Goal: Communication & Community: Answer question/provide support

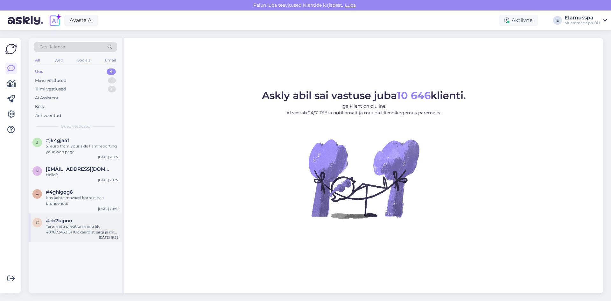
click at [84, 236] on div "c #cb7kjpon Tere, mitu piletit on minu (ik: 48707245215) 10x kaardist järgi ja …" at bounding box center [76, 227] width 94 height 29
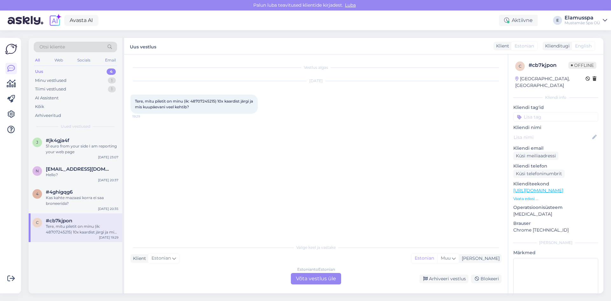
click at [310, 280] on div "Estonian to Estonian Võta vestlus üle" at bounding box center [316, 278] width 50 height 11
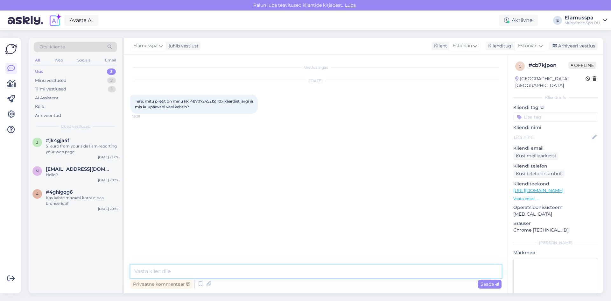
click at [202, 268] on textarea at bounding box center [316, 271] width 371 height 13
type textarea "E"
type textarea "Tere! Teie 10-korra kaardil E-N on alles 2 kasutuskorda ning see kehtib kuni [D…"
click at [496, 292] on div "Vestlus algas [DATE] Tere, mitu piletit on minu (ik: 48707245215) 10x kaardist …" at bounding box center [316, 173] width 384 height 239
click at [496, 287] on div "Saada" at bounding box center [490, 284] width 24 height 9
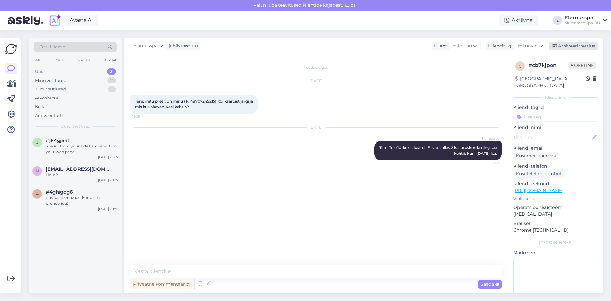
click at [579, 43] on div "Arhiveeri vestlus" at bounding box center [573, 46] width 49 height 9
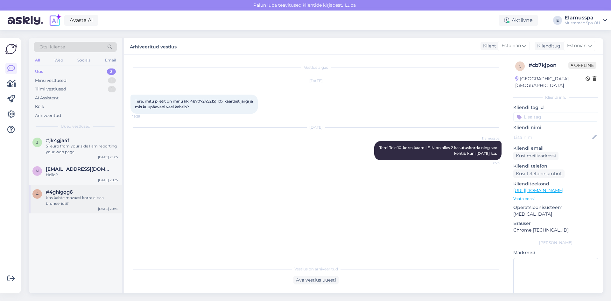
click at [80, 202] on div "Kas kahte mazaasi korra ei saa broneerida?" at bounding box center [82, 200] width 73 height 11
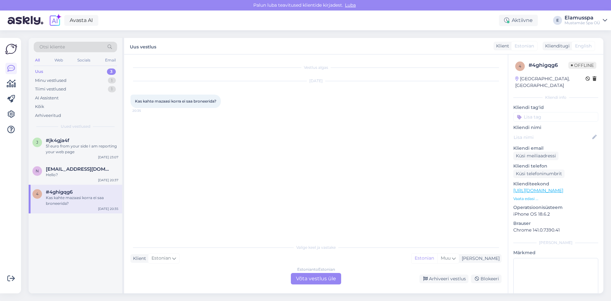
click at [313, 283] on div "Estonian to Estonian Võta vestlus üle" at bounding box center [316, 278] width 50 height 11
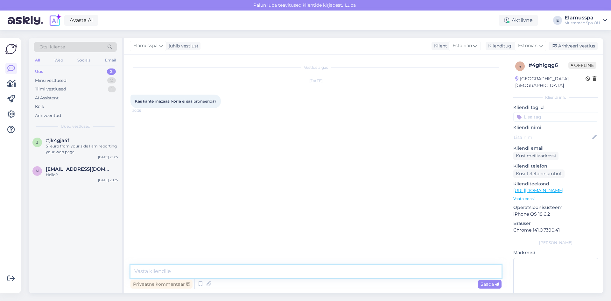
click at [261, 276] on textarea at bounding box center [316, 271] width 371 height 13
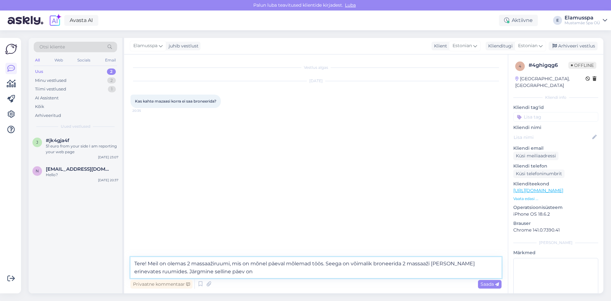
click at [299, 270] on textarea "Tere! Meil on olemas 2 massaažiruumi, mis on mõnel päeval mõlemad töös. Seega o…" at bounding box center [316, 267] width 371 height 21
type textarea "Tere! Meil on olemas 2 massaažiruumi, mis on mõnel päeval mõlemad töös. Seega o…"
click at [481, 283] on span "Saada" at bounding box center [490, 284] width 18 height 6
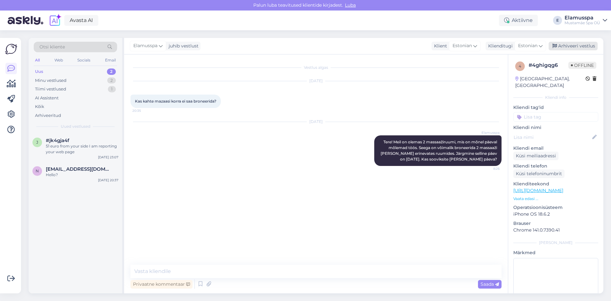
click at [564, 49] on div "Arhiveeri vestlus" at bounding box center [573, 46] width 49 height 9
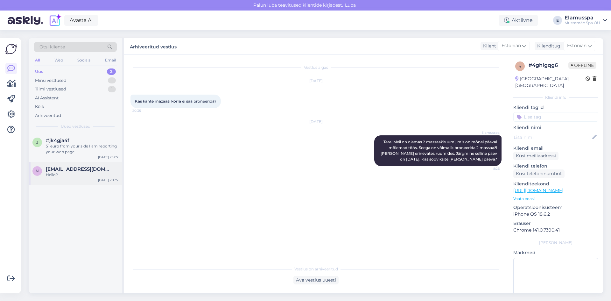
click at [79, 167] on span "[EMAIL_ADDRESS][DOMAIN_NAME]" at bounding box center [79, 169] width 66 height 6
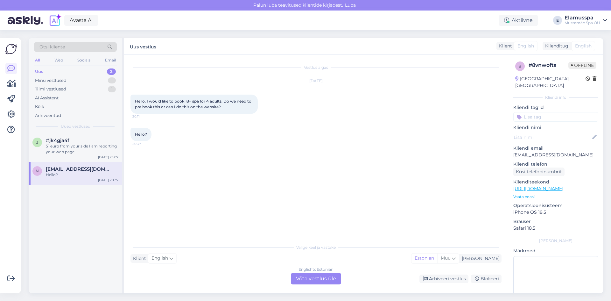
click at [320, 275] on div "English to Estonian Võta vestlus üle" at bounding box center [316, 278] width 50 height 11
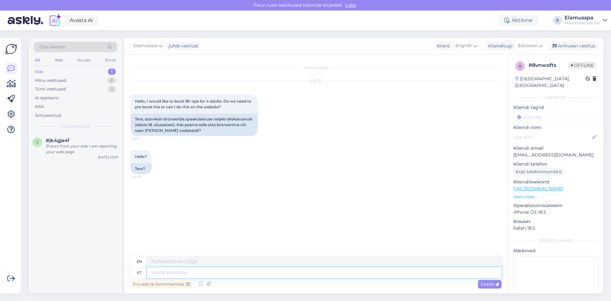
click at [198, 268] on textarea at bounding box center [324, 272] width 355 height 11
type textarea "Good"
type textarea "Good morning"
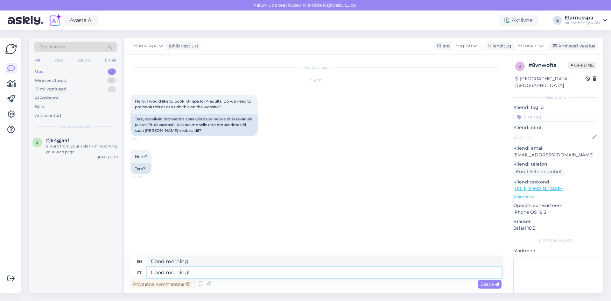
type textarea "Good morning!"
type textarea "Good morning! We"
type textarea "Good morning! We have a"
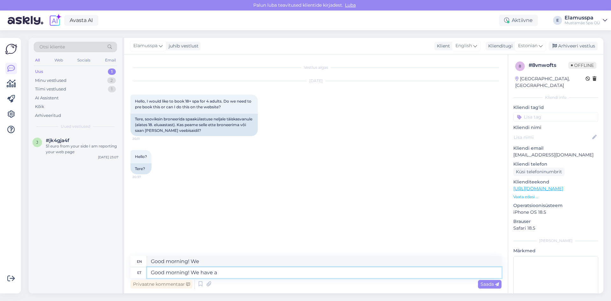
type textarea "Good morning! We have"
type textarea "Good morning! We have answered"
type textarea "Good morning! We have answered to"
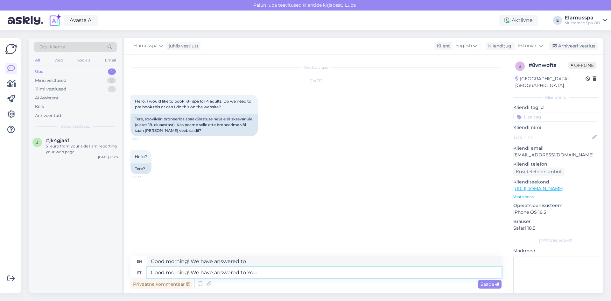
type textarea "Good morning! We have answered to You"
type textarea "Good morning! We have answered you"
type textarea "Good morning! We have answered to You via"
type textarea "Good morning! We have replied to you via"
type textarea "Good morning! We have answered to You via email"
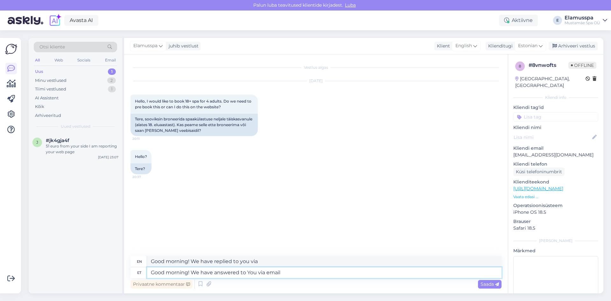
type textarea "Good morning! We have replied to you via email"
type textarea "Good morning! We have answered to You via email,"
type textarea "Good morning! We have replied to you via email,"
type textarea "Good morning! We have answered to You via email b"
type textarea "Good morning! We have replied to you via email"
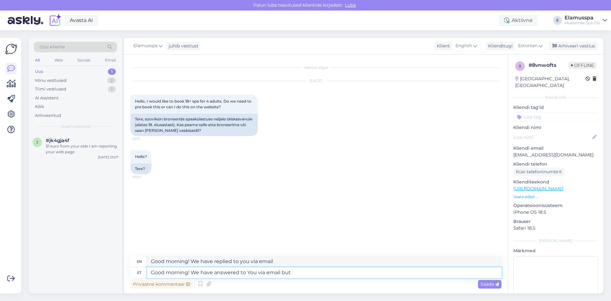
type textarea "Good morning! We have answered to You via email but"
type textarea "Good morning! We have replied to you via email but"
type textarea "Good morning! We have answered to You via email but just"
type textarea "Good morning! We have replied to you via email but just"
type textarea "Good morning! We have answered to You via email but just in"
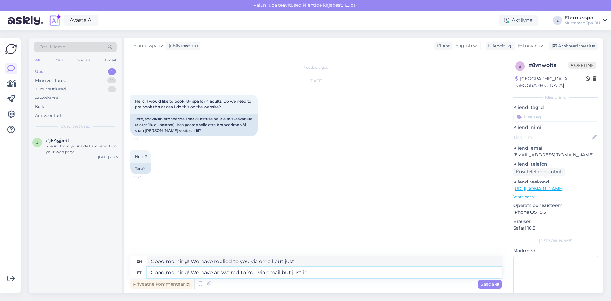
type textarea "Good morning! We have replied to you via email but just in"
type textarea "Good morning! We have answered to You via email but just"
type textarea "Good morning! We have replied to you via email but just"
type textarea "Good morning! We have answered to You via email but just i"
type textarea "Good morning! We have replied to you via email but just i"
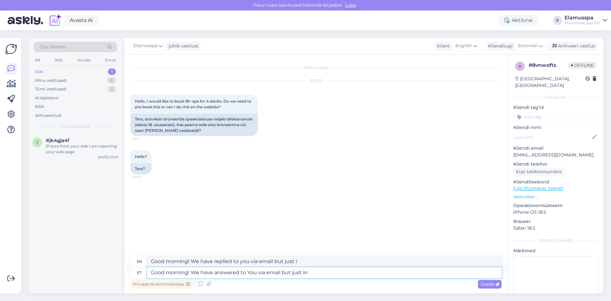
type textarea "Good morning! We have answered to You via email but just in"
type textarea "Good morning! We have replied to you via email but just in"
type textarea "Good morning! We have answered to You via email but just in case"
type textarea "Good morning! We have replied to you via email but just in case"
type textarea "Good morning! We have answered to You via email but just in case,"
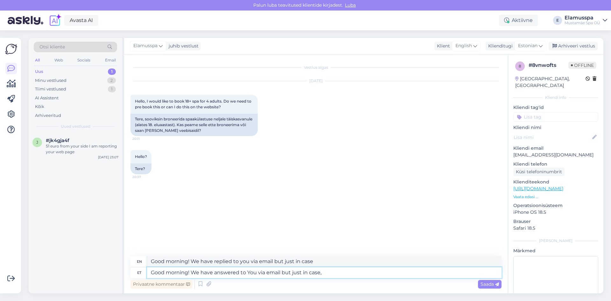
type textarea "Good morning! We have replied to you via email but just in case,"
type textarea "Good morning! We have answered to You via email but just in case, short"
type textarea "Good morning! We have replied to you via email but just in case, briefly"
type textarea "Good morning! We have answered to You via email but just in case, short answer"
type textarea "Good morning! We have replied to you via email but just in case, short answer"
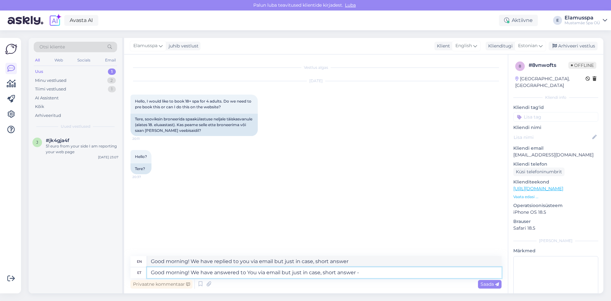
type textarea "Good morning! We have answered to You via email but just in case, short answer -"
type textarea "Good morning! We have answered to You via email but just in case, short answer …"
type textarea "Good morning! We have replied to you via email but just in case, short answer -…"
type textarea "Good morning! We have answered to You via email but just in case, short answer …"
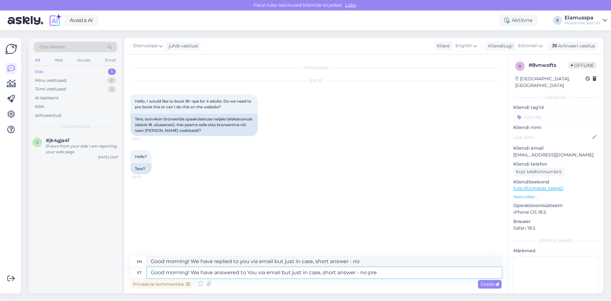
type textarea "Good morning! We have replied to you via email but just in case, short answer -…"
type textarea "Good morning! We have answered to You via email but just in case, short answer …"
type textarea "Good morning! We have replied to you via email but just in case, short answer -…"
type textarea "Good morning! We have answered to You via email but just in case, short answer …"
type textarea "Good morning! We have replied to you via email but just in case, short answer -…"
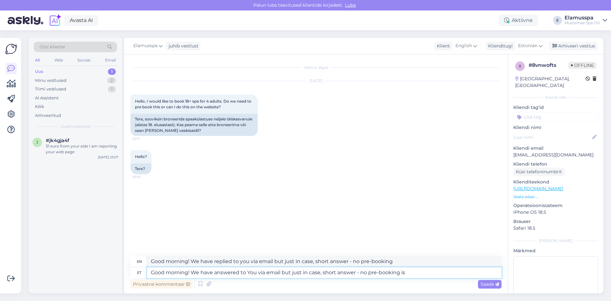
type textarea "Good morning! We have answered to You via email but just in case, short answer …"
type textarea "Good morning! We have replied to you via email but just in case, short answer -…"
type textarea "Good morning! We have answered to You via email but just in case, short answer …"
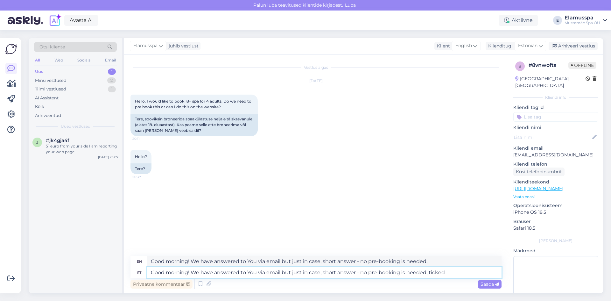
type textarea "Good morning! We have replied to you via email but just in case, short answer -…"
type textarea "Good morning! We have answered to You via email but just in case, short answer …"
type textarea "Good morning! We have replied to you via email but just in case, short answer -…"
type textarea "Good morning! We have answered to You via email but just in case, short answer …"
type textarea "Good morning! We have replied to you via email but just in case, short answer -…"
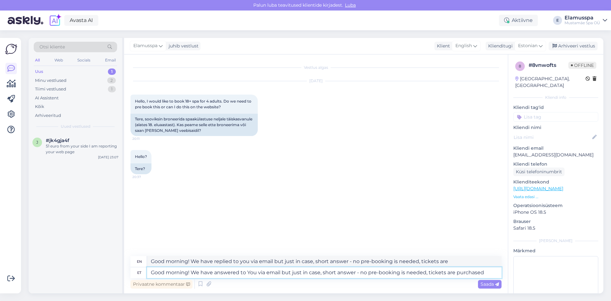
type textarea "Good morning! We have answered to You via email but just in case, short answer …"
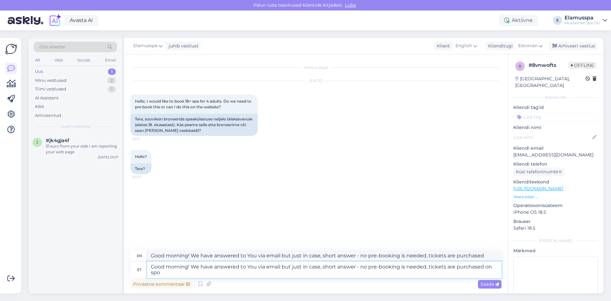
type textarea "Good morning! We have answered to You via email but just in case, short answer …"
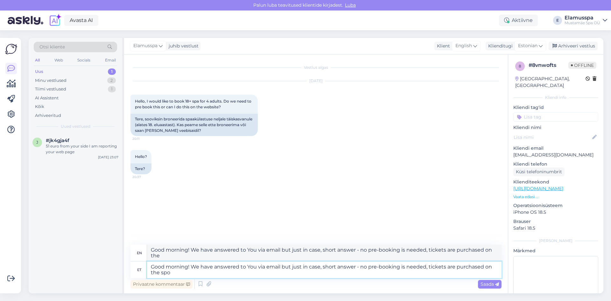
type textarea "Good morning! We have answered to You via email but just in case, short answer …"
type textarea "Good morning! We have replied to you via email but just in case, short answer -…"
type textarea "Good morning! We have answered to You via email but just in case, short answer …"
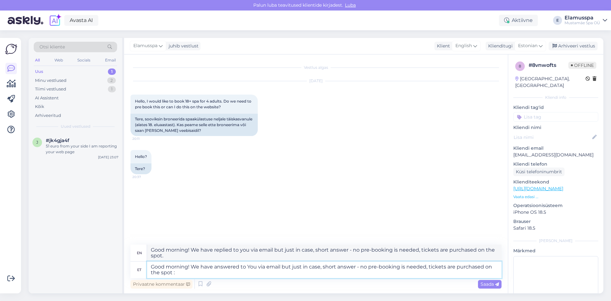
type textarea "Good morning! We have answered to You via email but just in case, short answer …"
click at [492, 285] on span "Saada" at bounding box center [490, 284] width 18 height 6
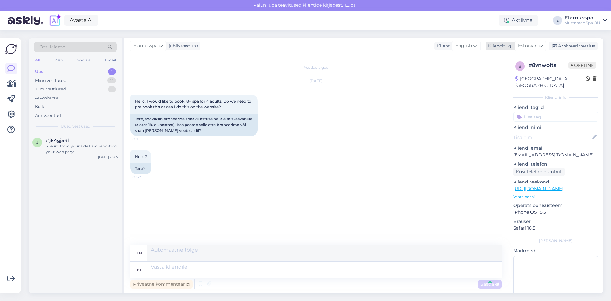
scroll to position [5, 0]
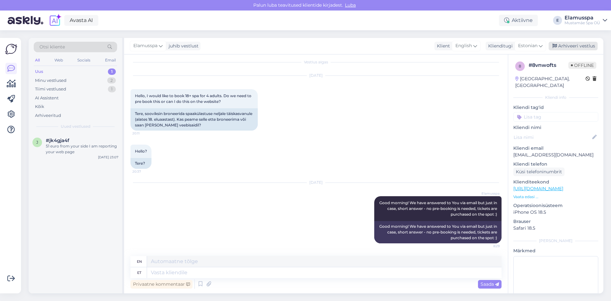
click at [551, 49] on div "Arhiveeri vestlus" at bounding box center [573, 46] width 49 height 9
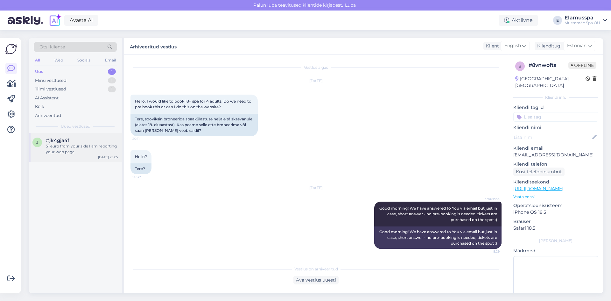
click at [36, 151] on div "j #jk4gja4f 51 euro from your side I am reporting your web page" at bounding box center [75, 146] width 86 height 17
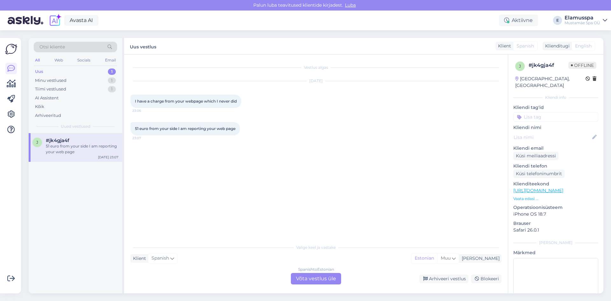
click at [314, 279] on div "Spanish to Estonian Võta vestlus üle" at bounding box center [316, 278] width 50 height 11
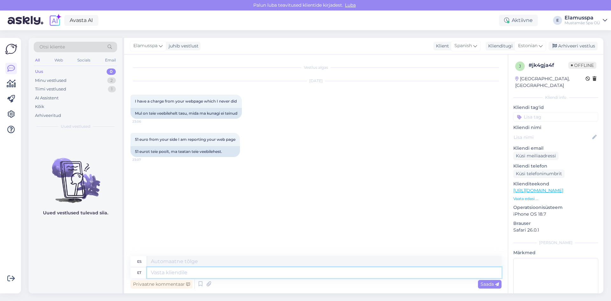
click at [181, 268] on textarea at bounding box center [324, 272] width 355 height 11
type textarea "Tere"
type textarea "Hola"
type textarea "Tere!"
type textarea "¡Hola!"
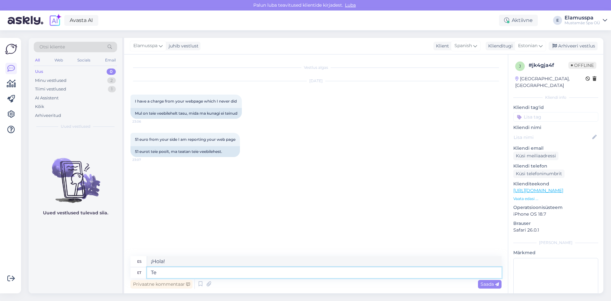
type textarea "T"
click at [472, 48] on span "Spanish" at bounding box center [464, 45] width 18 height 7
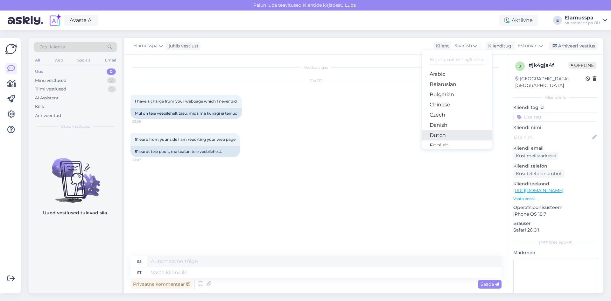
scroll to position [32, 0]
click at [449, 116] on link "English" at bounding box center [457, 114] width 70 height 10
click at [175, 280] on div "Privaatne kommentaar" at bounding box center [162, 284] width 62 height 9
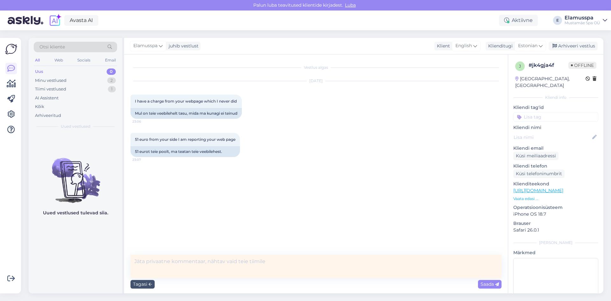
click at [151, 289] on div "Tagasi Saada" at bounding box center [316, 284] width 371 height 12
click at [146, 285] on div "Tagasi" at bounding box center [143, 284] width 24 height 9
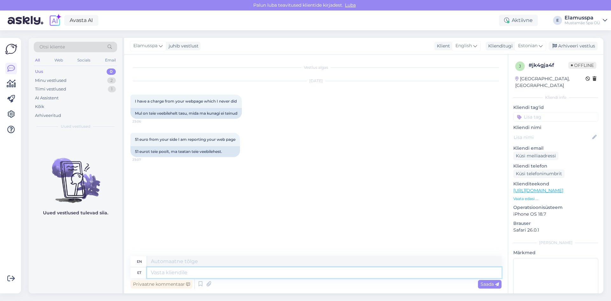
click at [169, 273] on textarea at bounding box center [324, 272] width 355 height 11
type textarea "Tere"
type textarea "Hello"
type textarea "Tere hommikust!"
type textarea "Good morning!"
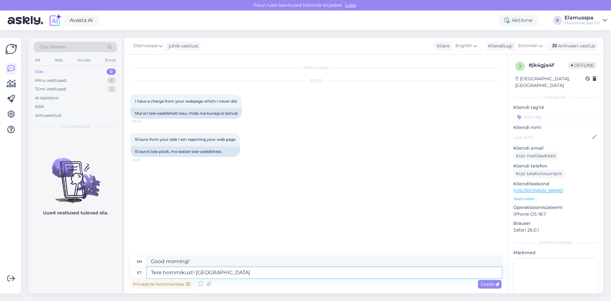
type textarea "Tere hommikust! [GEOGRAPHIC_DATA]"
type textarea "Good morning! Please."
type textarea "Tere hommikust! Palun täpsustag"
type textarea "Good morning! Please specify."
type textarea "Tere hommikust! Palun täpsustage,"
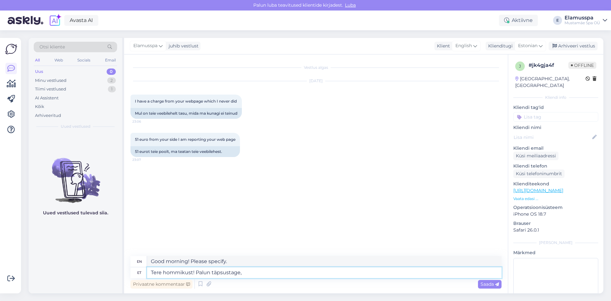
type textarea "Good morning! Please specify,"
type textarea "Tere hommikust! Palun täpsustage, missugune"
type textarea "Good morning! Please specify which one"
type textarea "Tere hommikust! Palun täpsustage, missugune makse"
type textarea "Good morning! Please specify what kind of payment"
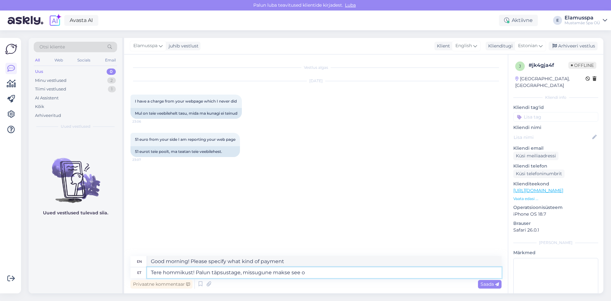
type textarea "Tere hommikust! Palun täpsustage, missugune makse see on"
type textarea "Good morning! Please specify what kind of payment this is."
type textarea "Tere hommikust! Palun täpsustage, missugune makse see on ja sk"
type textarea "Good morning! Please specify what kind of payment this is and"
type textarea "Tere hommikust! Palun täpsustage, missugune makse see on ja kas"
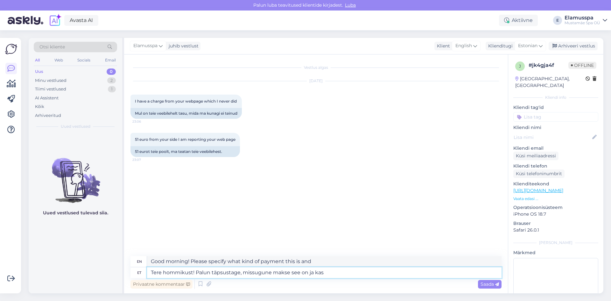
type textarea "Good morning! Please specify what kind of payment this is and whether"
type textarea "Tere hommikust! Palun täpsustage, missugune makse see on ja kas selgituses"
type textarea "Good morning! Please specify what kind of payment this is and whether it is in …"
type textarea "Tere hommikust! Palun täpsustage, missugune makse see on ja kas selgituses on"
type textarea "Good morning! Please specify what kind of payment this is and whether the expla…"
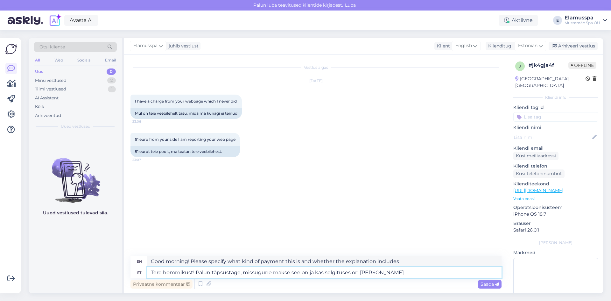
type textarea "Tere hommikust! Palun täpsustage, missugune makse see on ja kas selgituses on m…"
type textarea "Good morning! Please specify what kind of payment this is and whether there is …"
type textarea "Tere hommikust! Palun täpsustage, missugune makse see on ja kas selgituses on m…"
type textarea "Good morning! Please specify what kind of payment this is and whether there are…"
type textarea "Tere hommikust! Palun täpsustage, missugune makse see on ja kas selgituses on m…"
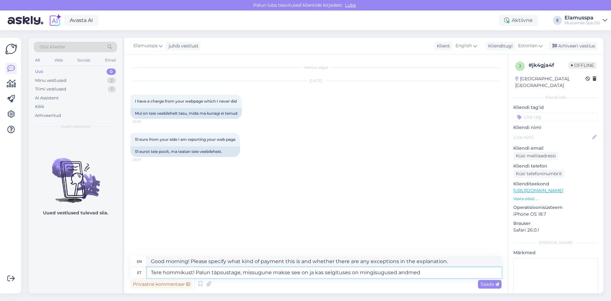
type textarea "Good morning! Please specify what kind of payment this is and whether there is …"
type textarea "Tere hommikust! Palun täpsustage, missugune makse see on ja kas selgituses on m…"
type textarea "Good morning! Please specify what kind of payment this is and whether there is …"
type textarea "Tere hommikust! Palun täpsustage, missugune makse see on ja kas selgituses on m…"
type textarea "Good morning! Please specify what kind of payment this is and whether there is …"
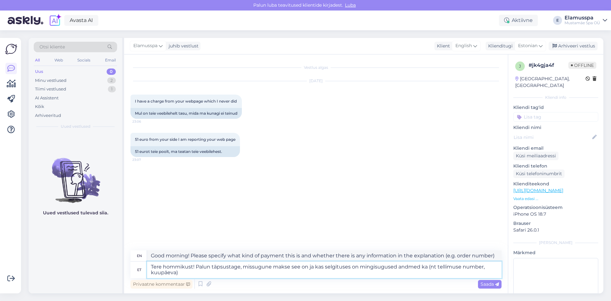
type textarea "Tere hommikust! Palun täpsustage, missugune makse see on ja kas selgituses on m…"
type textarea "Good morning! Please specify what kind of payment this is and whether there is …"
type textarea "Tere hommikust! Palun täpsustage, missugune makse see on ja kas selgituses on m…"
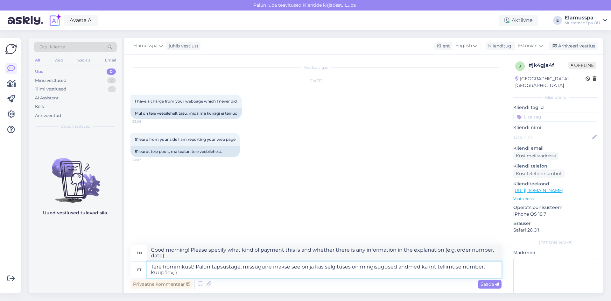
type textarea "Good morning! Please specify what kind of payment this is and whether there is …"
type textarea "Tere hommikust! Palun täpsustage, missugune makse see on ja kas selgituses on m…"
type textarea "Good morning! Please specify what kind of payment this is and whether there is …"
click at [180, 271] on textarea "Tere hommikust! Palun täpsustage, missugune makse see on ja kas selgituses on m…" at bounding box center [324, 269] width 355 height 17
type textarea "Tere hommikust! Palun täpsustage, missugune makse see on ja kas selgituses on m…"
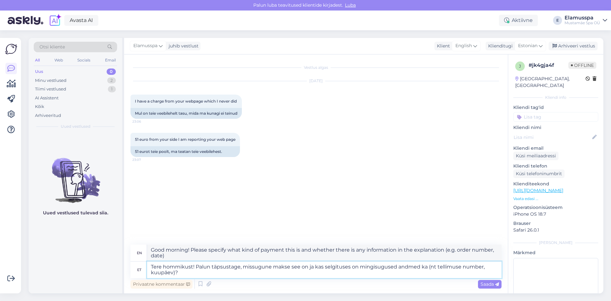
type textarea "Good morning! Please specify what kind of payment this is and is there any info…"
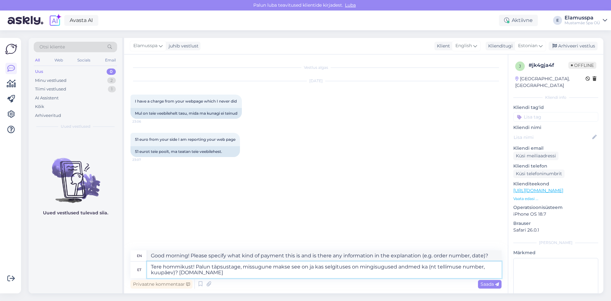
type textarea "Tere hommikust! Palun täpsustage, missugune makse see on ja kas selgituses on m…"
type textarea "Good morning! Please specify what kind of payment this is and is there any info…"
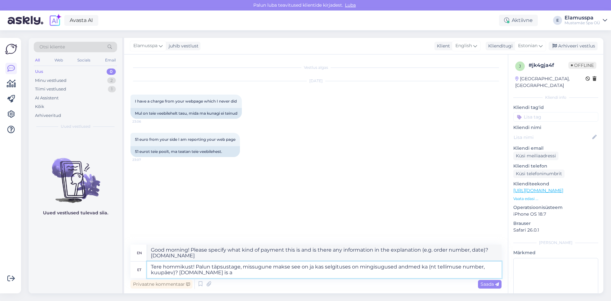
type textarea "Tere hommikust! Palun täpsustage, missugune makse see on ja kas selgituses on m…"
type textarea "Good morning! Please specify what kind of payment this is and is there any info…"
type textarea "Tere hommikust! Palun täpsustage, missugune makse see on ja kas selgituses on m…"
type textarea "Good morning! Please specify what kind of payment this is and is there any info…"
type textarea "Tere hommikust! Palun täpsustage, missugune makse see on ja kas selgituses on m…"
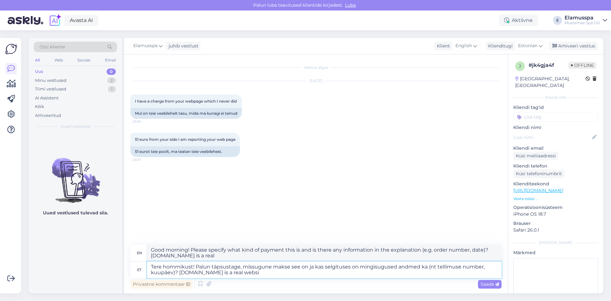
type textarea "Good morning! Please specify what kind of payment this is and is there any info…"
type textarea "Tere hommikust! Palun täpsustage, missugune makse see on ja kas selgituses on m…"
type textarea "Good morning! Please specify what kind of payment this is and is there any info…"
type textarea "Tere hommikust! Palun täpsustage, missugune makse see on ja kas selgituses on m…"
type textarea "Good morning! Please specify what kind of payment this is and is there any info…"
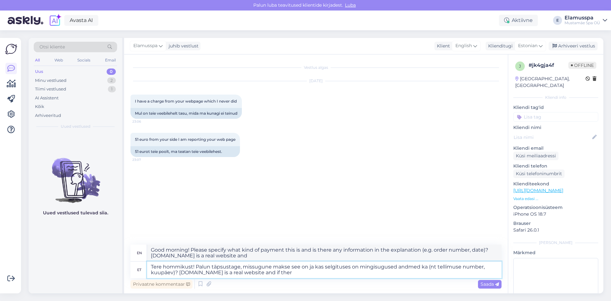
type textarea "Tere hommikust! Palun täpsustage, missugune makse see on ja kas selgituses on m…"
type textarea "Good morning! Please specify what kind of payment this is and is there any info…"
type textarea "Tere hommikust! Palun täpsustage, missugune makse see on ja kas selgituses on m…"
type textarea "Good morning! Please specify what kind of payment this is and is there any info…"
type textarea "Tere hommikust! Palun täpsustage, missugune makse see on ja kas selgituses on m…"
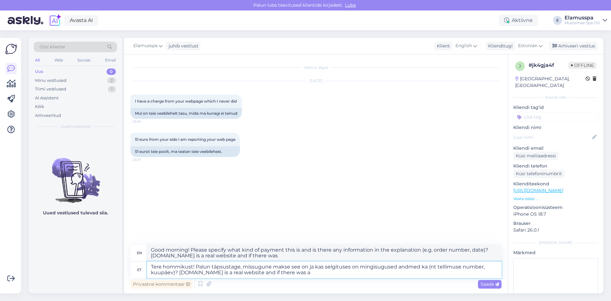
type textarea "Good morning! Please specify what kind of payment this is and is there any info…"
type textarea "Tere hommikust! Palun täpsustage, missugune makse see on ja kas selgituses on m…"
type textarea "Good morning! Please specify what kind of payment this is and is there any info…"
type textarea "Tere hommikust! Palun täpsustage, missugune makse see on ja kas selgituses on m…"
type textarea "Good morning! Please specify what kind of payment this is and is there any info…"
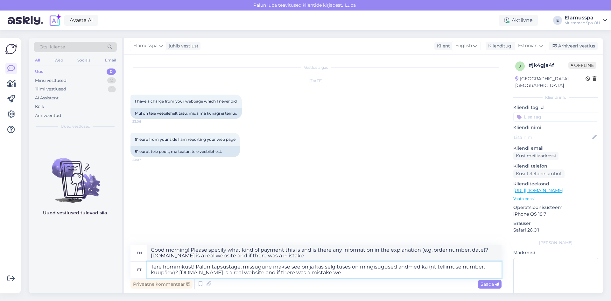
type textarea "Tere hommikust! Palun täpsustage, missugune makse see on ja kas selgituses on m…"
type textarea "Good morning! Please specify what kind of payment this is and is there any info…"
type textarea "Tere hommikust! Palun täpsustage, missugune makse see on ja kas selgituses on m…"
type textarea "Good morning! Please specify what kind of payment this is and is there any info…"
type textarea "Tere hommikust! Palun täpsustage, missugune makse see on ja kas selgituses on m…"
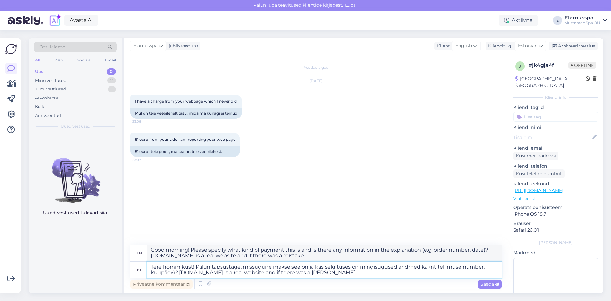
type textarea "Good morning! Please specify what kind of payment this is and is there any info…"
type textarea "Tere hommikust! Palun täpsustage, missugune makse see on ja kas selgituses on m…"
type textarea "Good morning! Please specify what kind of payment this is and is there any info…"
type textarea "Tere hommikust! Palun täpsustage, missugune makse see on ja kas selgituses on m…"
type textarea "Good morning! Please specify what kind of payment this is and is there any info…"
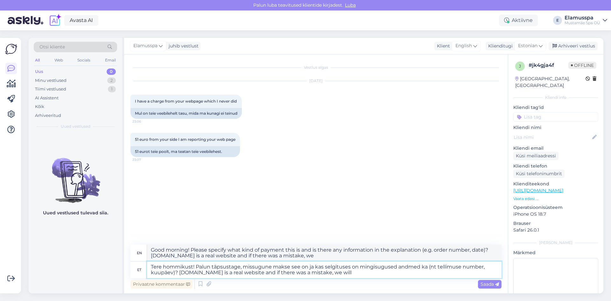
type textarea "Tere hommikust! Palun täpsustage, missugune makse see on ja kas selgituses on m…"
type textarea "Good morning! Please specify what kind of payment this is and is there any info…"
type textarea "Tere hommikust! Palun täpsustage, missugune makse see on ja kas selgituses on m…"
type textarea "Good morning! Please specify what kind of payment this is and is there any info…"
type textarea "Tere hommikust! Palun täpsustage, missugune makse see on ja kas selgituses on m…"
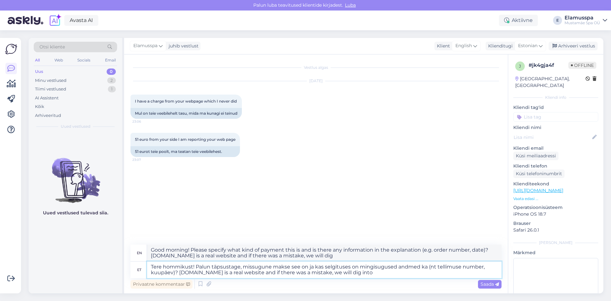
type textarea "Good morning! Please specify what kind of payment this is and is there any info…"
type textarea "Tere hommikust! Palun täpsustage, missugune makse see on ja kas selgituses on m…"
type textarea "Good morning! Please specify what kind of payment this is and is there any info…"
type textarea "Tere hommikust! Palun täpsustage, missugune makse see on ja kas selgituses on m…"
type textarea "Good morning! Please specify what kind of payment this is and is there any info…"
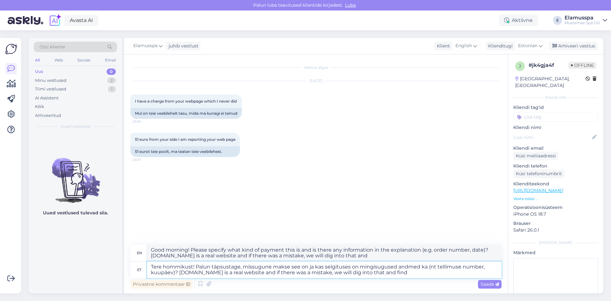
type textarea "Tere hommikust! Palun täpsustage, missugune makse see on ja kas selgituses on m…"
type textarea "Good morning! Please specify what kind of payment this is and is there any info…"
type textarea "Tere hommikust! Palun täpsustage, missugune makse see on ja kas selgituses on m…"
type textarea "Good morning! Please specify what kind of payment this is and is there any info…"
type textarea "Tere hommikust! Palun täpsustage, missugune makse see on ja kas selgituses on m…"
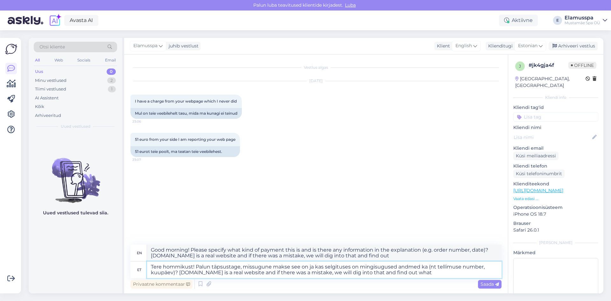
type textarea "Good morning! Please specify what kind of payment this is and is there any info…"
type textarea "Tere hommikust! Palun täpsustage, missugune makse see on ja kas selgituses on m…"
type textarea "Good morning! Please specify what kind of payment this is and is there any info…"
type textarea "Tere hommikust! Palun täpsustage, missugune makse see on ja kas selgituses on m…"
type textarea "Good morning! Please specify what kind of payment this is and is there any info…"
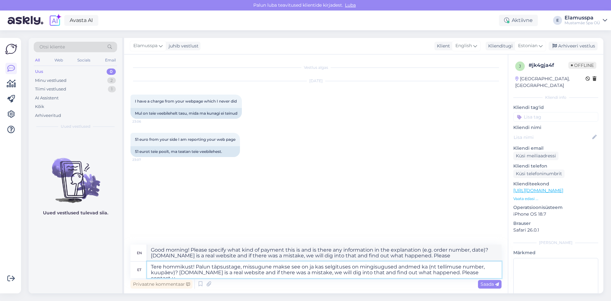
type textarea "Tere hommikust! Palun täpsustage, missugune makse see on ja kas selgituses on m…"
type textarea "Good morning! Please specify what kind of payment this is and is there any info…"
type textarea "Tere hommikust! Palun täpsustage, missugune makse see on ja kas selgituses on m…"
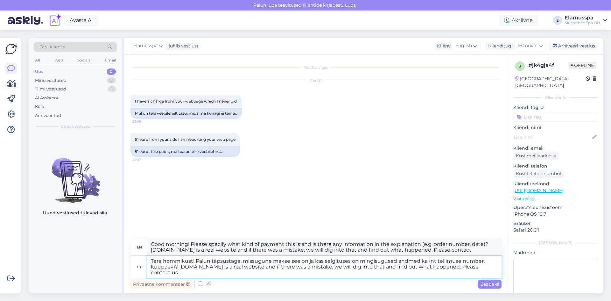
type textarea "Good morning! Please specify what kind of payment this is and is there any info…"
type textarea "Tere hommikust! Palun täpsustage, missugune makse see on ja kas selgituses on m…"
type textarea "Good morning! Please specify what kind of payment this is and is there any info…"
type textarea "Tere hommikust! Palun täpsustage, missugune makse see on ja kas selgituses on m…"
type textarea "Good morning! Please specify what kind of payment this is and is there any info…"
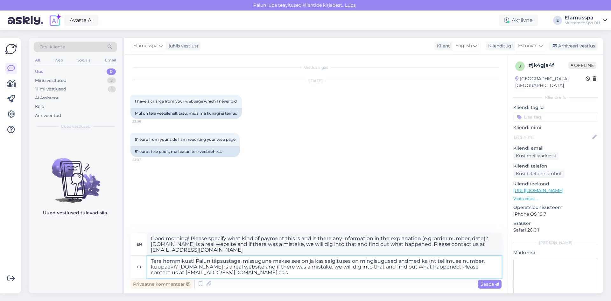
type textarea "Tere hommikust! Palun täpsustage, missugune makse see on ja kas selgituses on m…"
type textarea "Good morning! Please specify what kind of payment this is and whether the expla…"
type textarea "Tere hommikust! Palun täpsustage, missugune makse see on ja kas selgituses on m…"
type textarea "Good morning! Please specify what kind of payment this is and is there any info…"
type textarea "Tere hommikust! Palun täpsustage, missugune makse see on ja kas selgituses on m…"
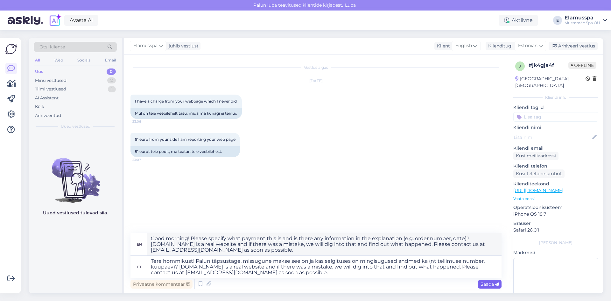
click at [491, 282] on span "Saada" at bounding box center [490, 284] width 18 height 6
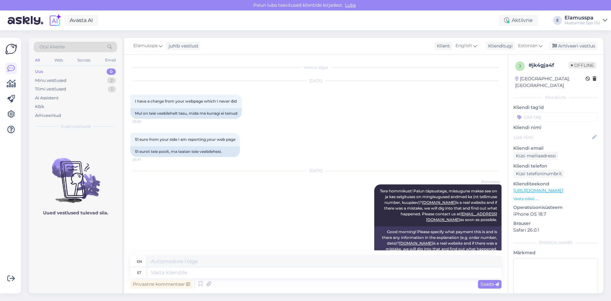
scroll to position [17, 0]
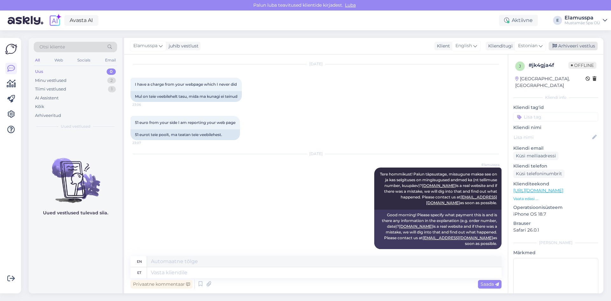
click at [569, 42] on div "Arhiveeri vestlus" at bounding box center [573, 46] width 49 height 9
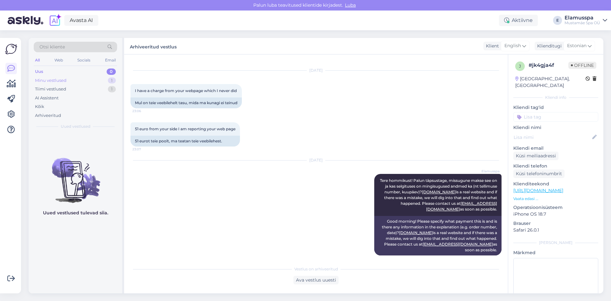
click at [97, 83] on div "Minu vestlused 1" at bounding box center [75, 80] width 83 height 9
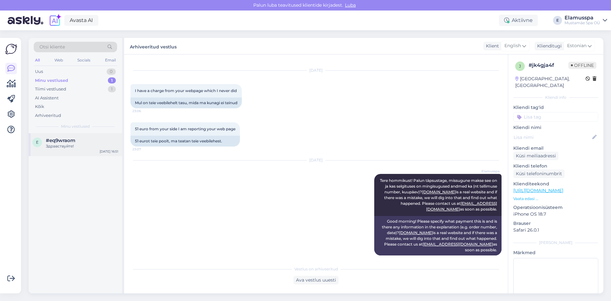
click at [85, 146] on div "Здравствуйте!" at bounding box center [82, 146] width 73 height 6
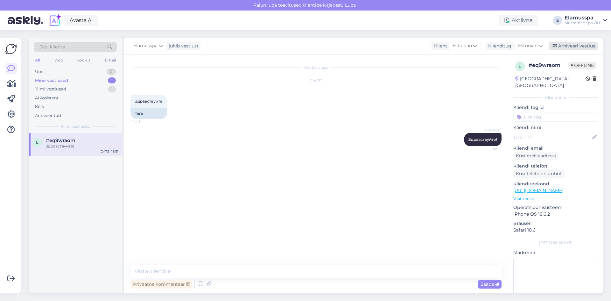
click at [583, 46] on div "Arhiveeri vestlus" at bounding box center [573, 46] width 49 height 9
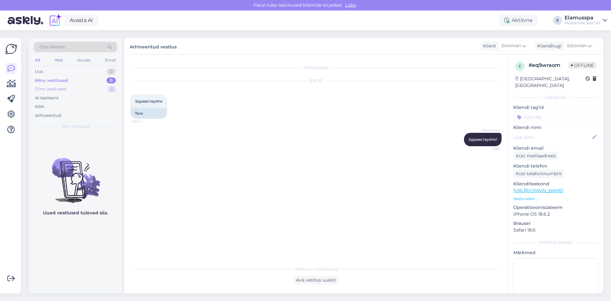
click at [76, 90] on div "Tiimi vestlused 1" at bounding box center [75, 89] width 83 height 9
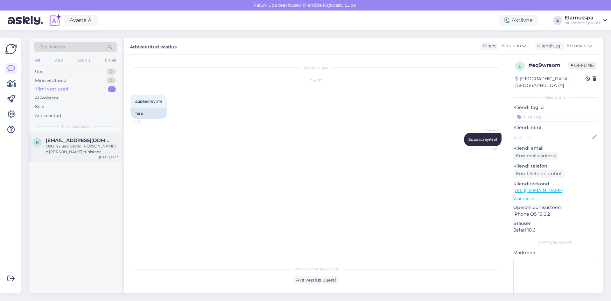
click at [77, 143] on span "[EMAIL_ADDRESS][DOMAIN_NAME]" at bounding box center [79, 141] width 66 height 6
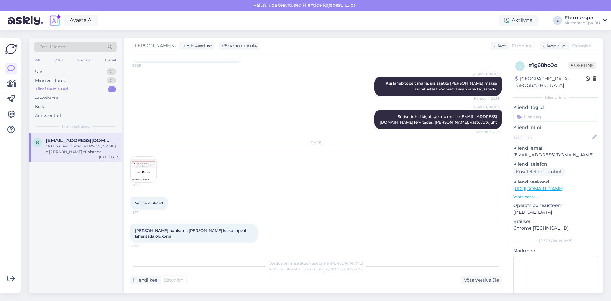
scroll to position [287, 0]
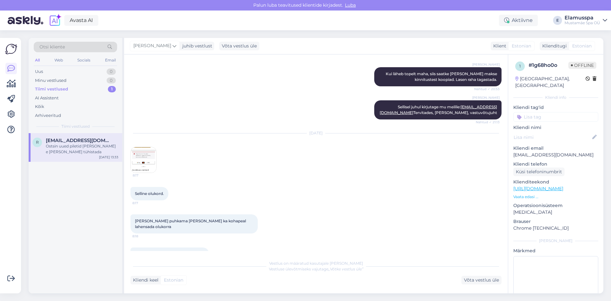
click at [150, 163] on img at bounding box center [143, 159] width 25 height 25
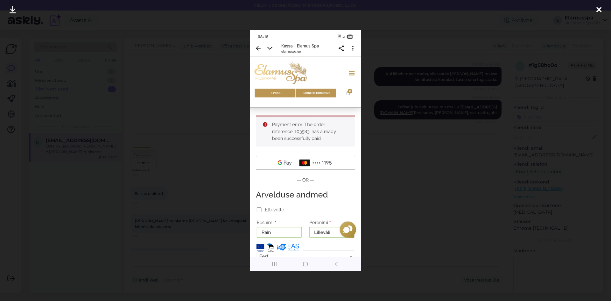
click at [183, 160] on div at bounding box center [305, 150] width 611 height 301
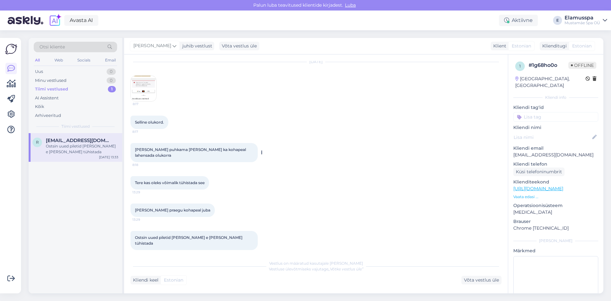
scroll to position [358, 0]
